Goal: Task Accomplishment & Management: Manage account settings

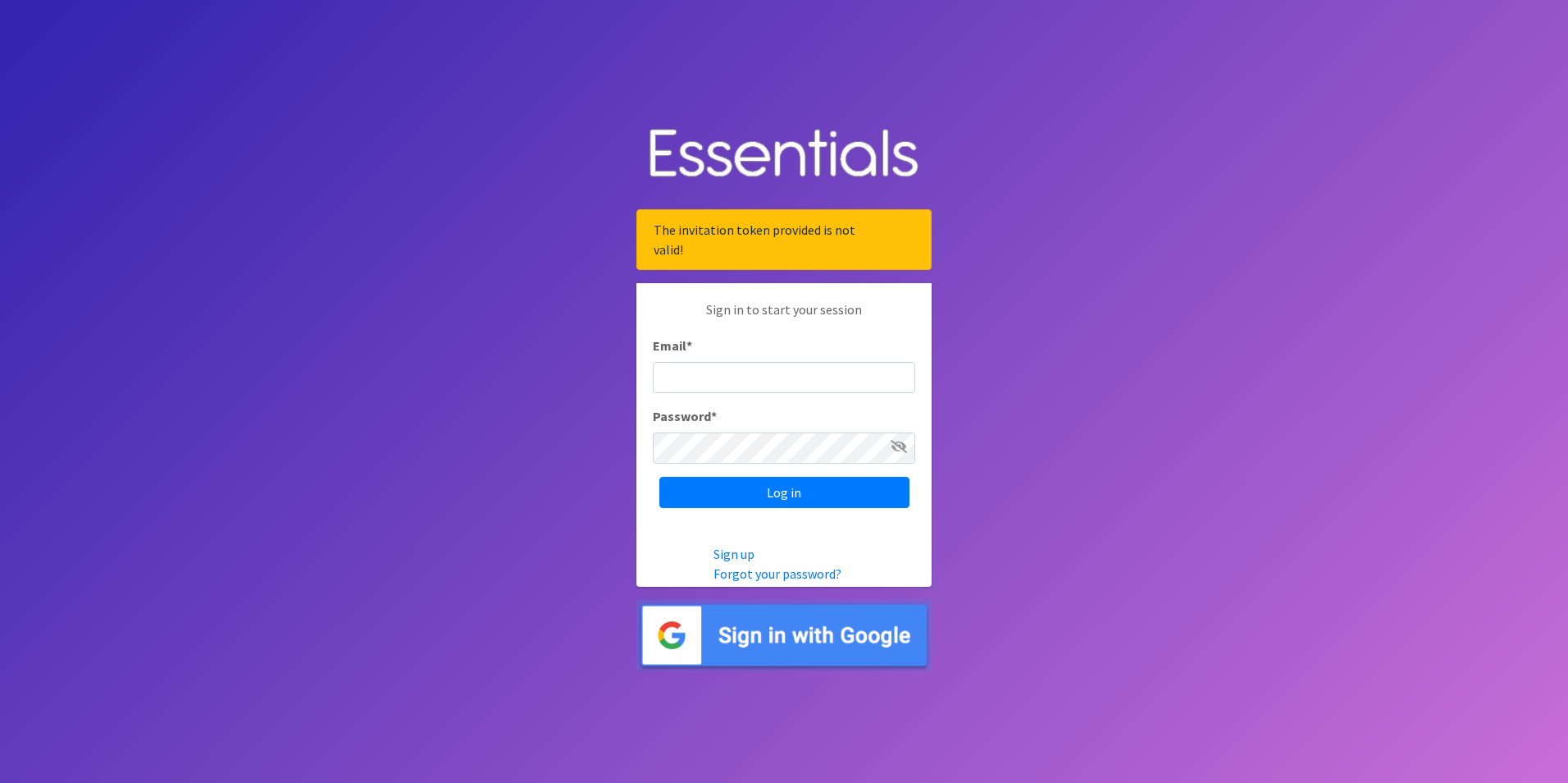
click at [705, 395] on div "Sign in to start your session Email * Password * Log in" at bounding box center [784, 404] width 295 height 241
click at [705, 372] on input "Email *" at bounding box center [784, 377] width 263 height 31
click at [720, 385] on input "Email *" at bounding box center [784, 377] width 263 height 31
click at [688, 378] on input "q" at bounding box center [784, 377] width 263 height 31
type input "[EMAIL_ADDRESS][DOMAIN_NAME]"
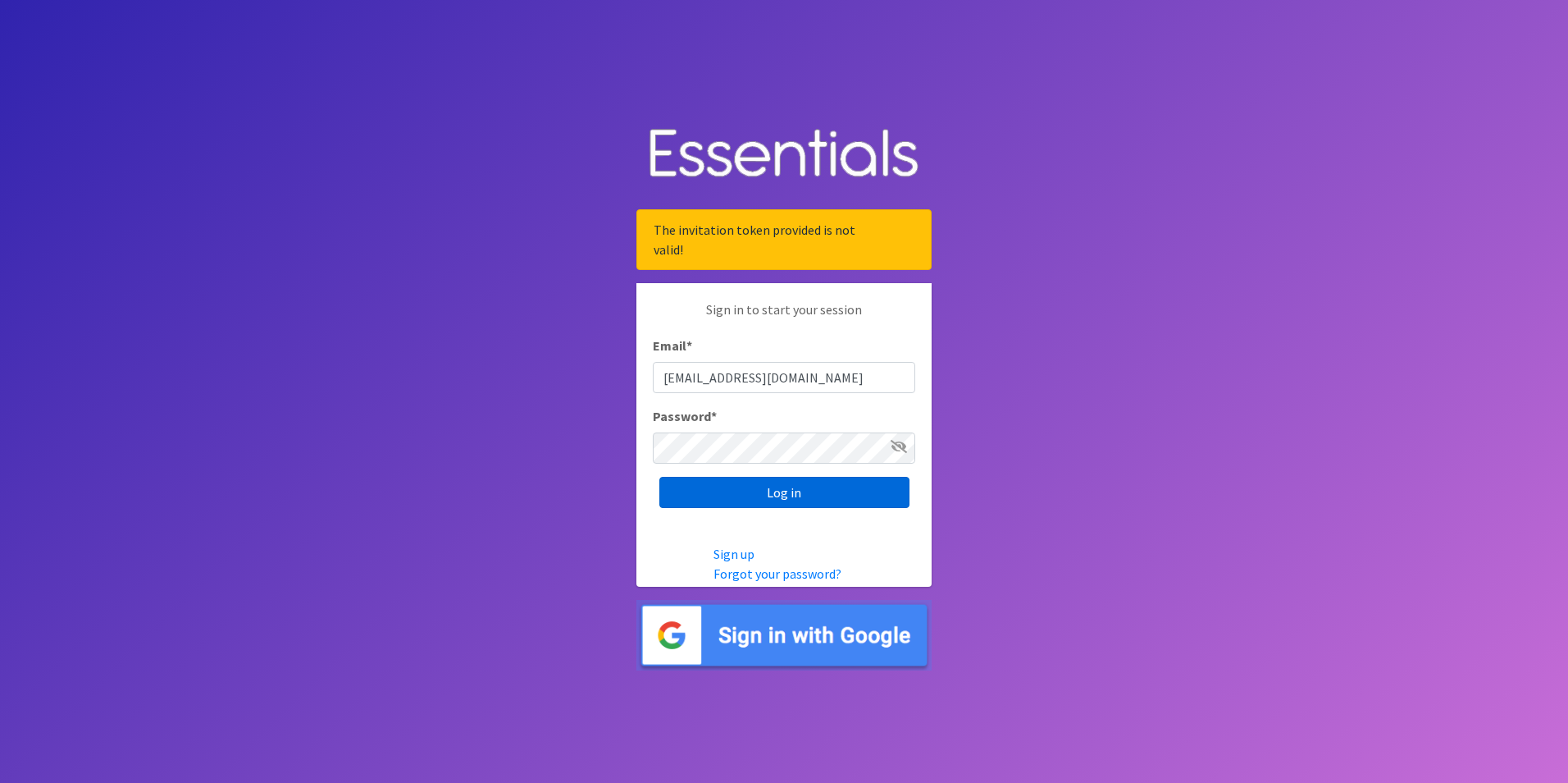
click at [731, 501] on input "Log in" at bounding box center [784, 492] width 250 height 31
